Goal: Transaction & Acquisition: Purchase product/service

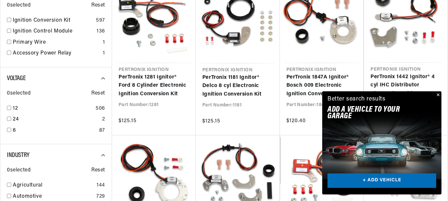
scroll to position [0, 276]
click at [436, 91] on button "Close" at bounding box center [438, 95] width 8 height 8
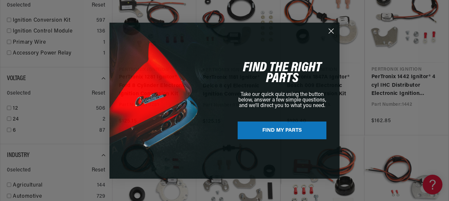
scroll to position [0, 0]
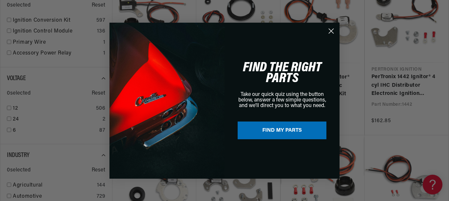
click at [283, 128] on button "FIND MY PARTS" at bounding box center [282, 131] width 89 height 18
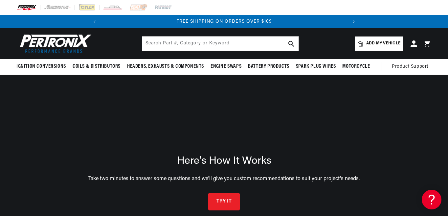
click at [283, 181] on div "TRY IT" at bounding box center [224, 195] width 422 height 29
click at [223, 192] on button "TRY IT" at bounding box center [224, 200] width 32 height 17
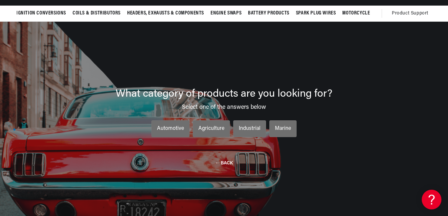
scroll to position [0, 0]
click at [179, 125] on div "Automotive" at bounding box center [170, 129] width 27 height 9
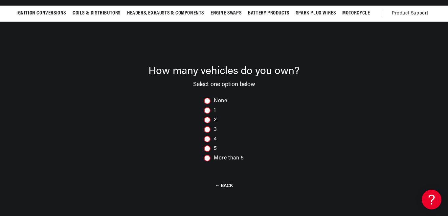
scroll to position [0, 276]
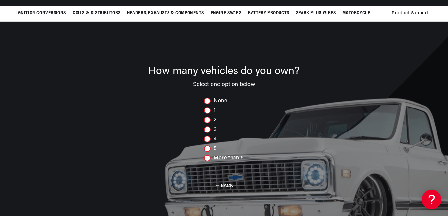
click at [207, 126] on div at bounding box center [207, 129] width 7 height 7
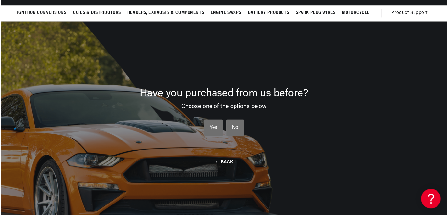
scroll to position [0, 0]
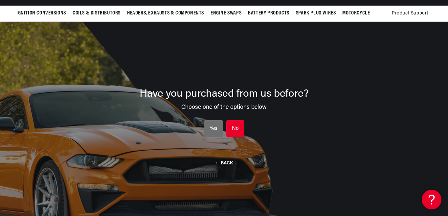
click at [234, 120] on li "No No No" at bounding box center [235, 128] width 18 height 17
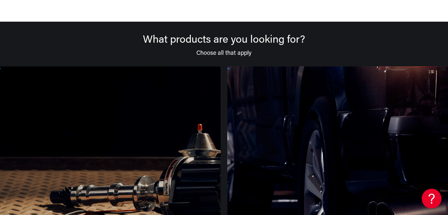
scroll to position [152, 0]
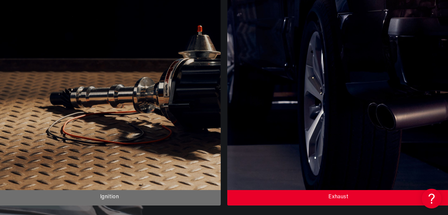
drag, startPoint x: 278, startPoint y: 134, endPoint x: 105, endPoint y: 147, distance: 173.0
click at [105, 147] on div "What products are you looking for? Choose all that apply Ignition Exhaust Cable…" at bounding box center [224, 211] width 422 height 550
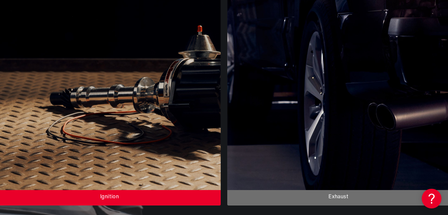
click at [89, 123] on div at bounding box center [109, 87] width 223 height 238
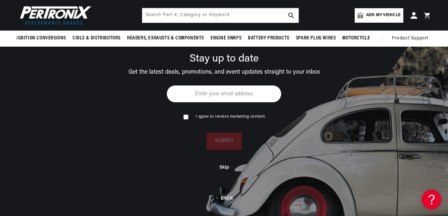
scroll to position [0, 0]
click at [185, 114] on input "checkbox" at bounding box center [185, 116] width 4 height 4
checkbox input "true"
click at [177, 85] on input "email" at bounding box center [224, 93] width 115 height 17
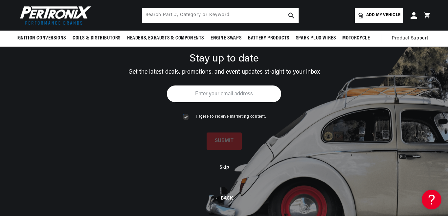
scroll to position [0, 276]
click at [179, 85] on input "email" at bounding box center [224, 93] width 115 height 17
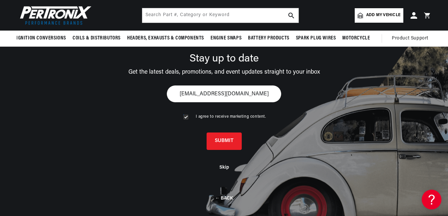
scroll to position [0, 0]
type input "april211947@myyahoo.com"
click at [238, 131] on button "SUBMIT" at bounding box center [224, 139] width 35 height 17
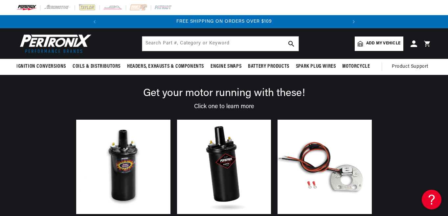
scroll to position [0, 276]
click at [334, 164] on link at bounding box center [325, 167] width 94 height 94
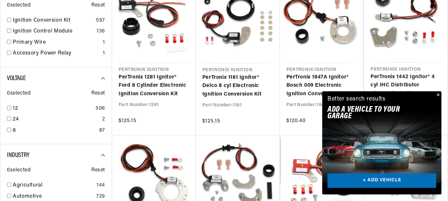
scroll to position [0, 276]
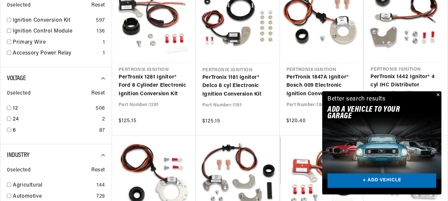
click at [437, 91] on button "Close" at bounding box center [438, 95] width 8 height 8
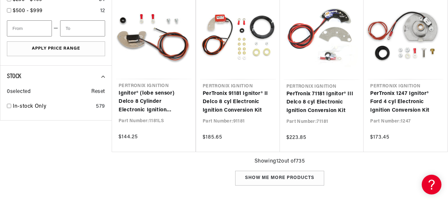
scroll to position [0, 0]
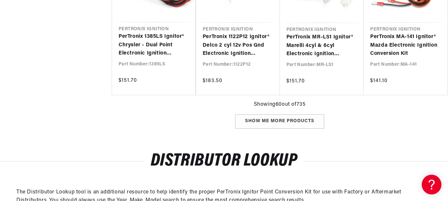
scroll to position [0, 150]
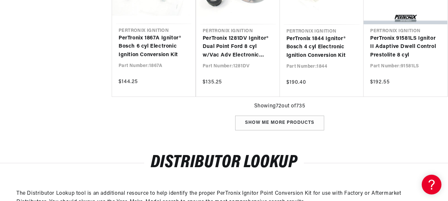
scroll to position [0, 276]
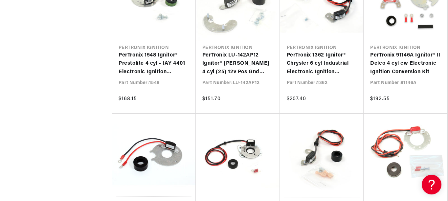
scroll to position [3287, 0]
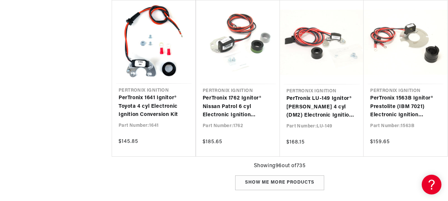
scroll to position [3879, 0]
